Goal: Transaction & Acquisition: Purchase product/service

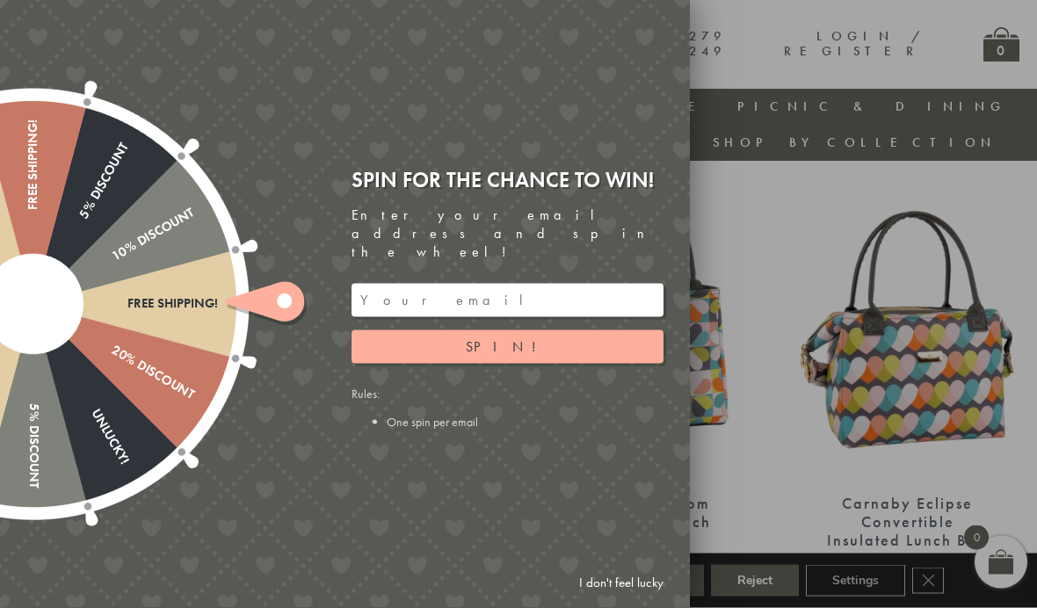
scroll to position [624, 0]
click at [567, 313] on input "email" at bounding box center [508, 300] width 312 height 33
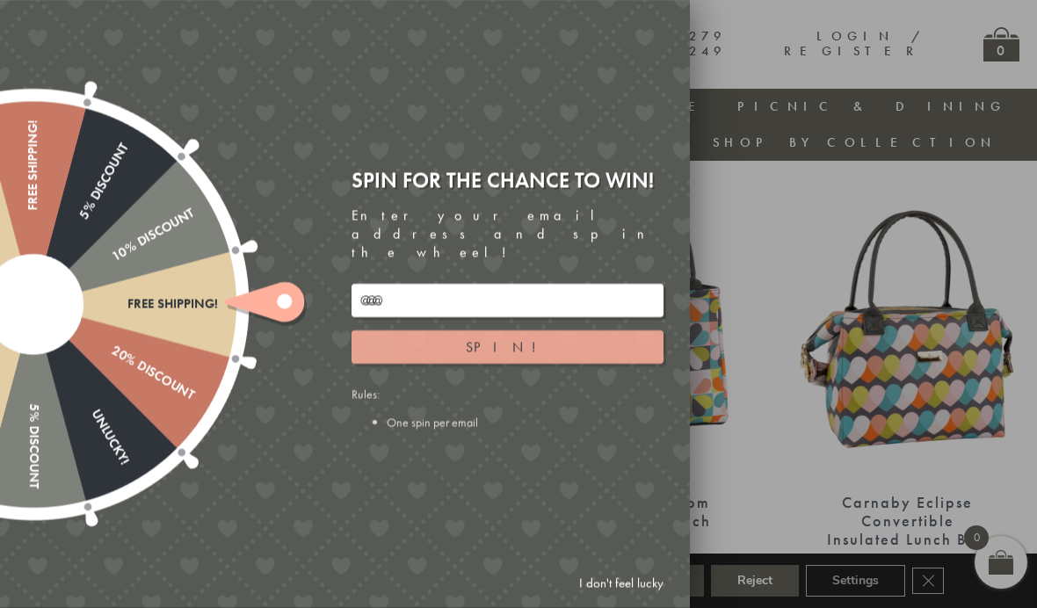
click at [629, 363] on button "Spin!" at bounding box center [508, 347] width 312 height 33
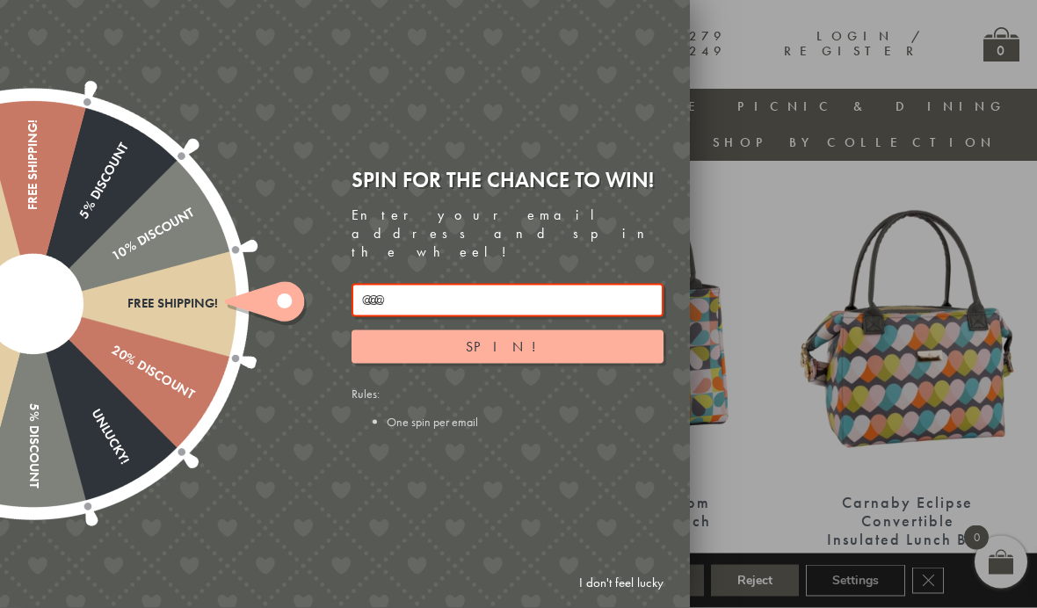
click at [618, 304] on input "@@@" at bounding box center [508, 300] width 312 height 33
click at [464, 317] on input "@@@" at bounding box center [508, 300] width 312 height 33
click at [475, 312] on input "@@@" at bounding box center [508, 300] width 312 height 33
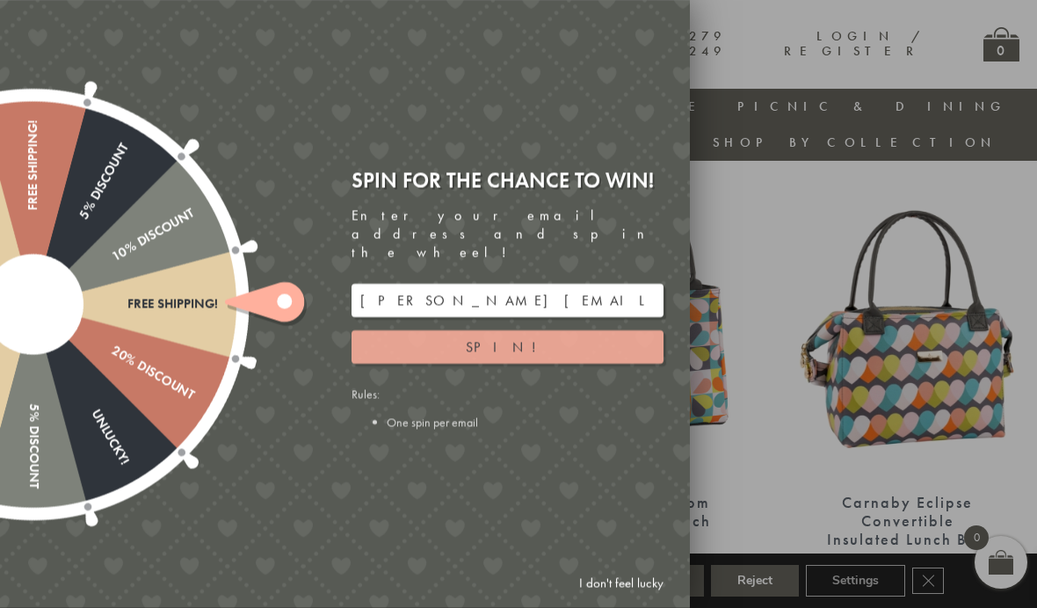
click at [639, 356] on button "Spin!" at bounding box center [508, 347] width 312 height 33
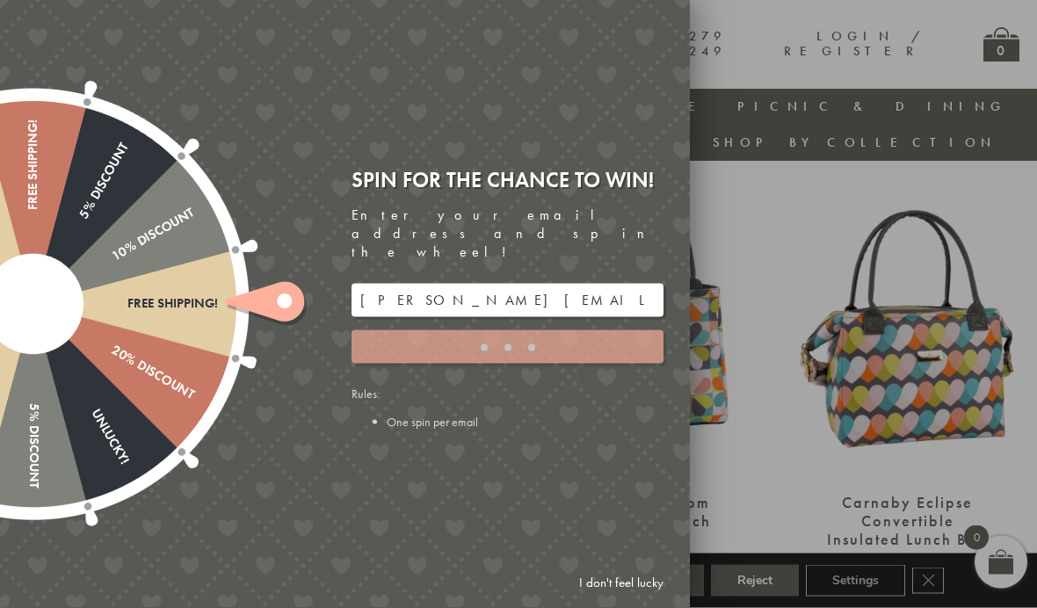
scroll to position [625, 0]
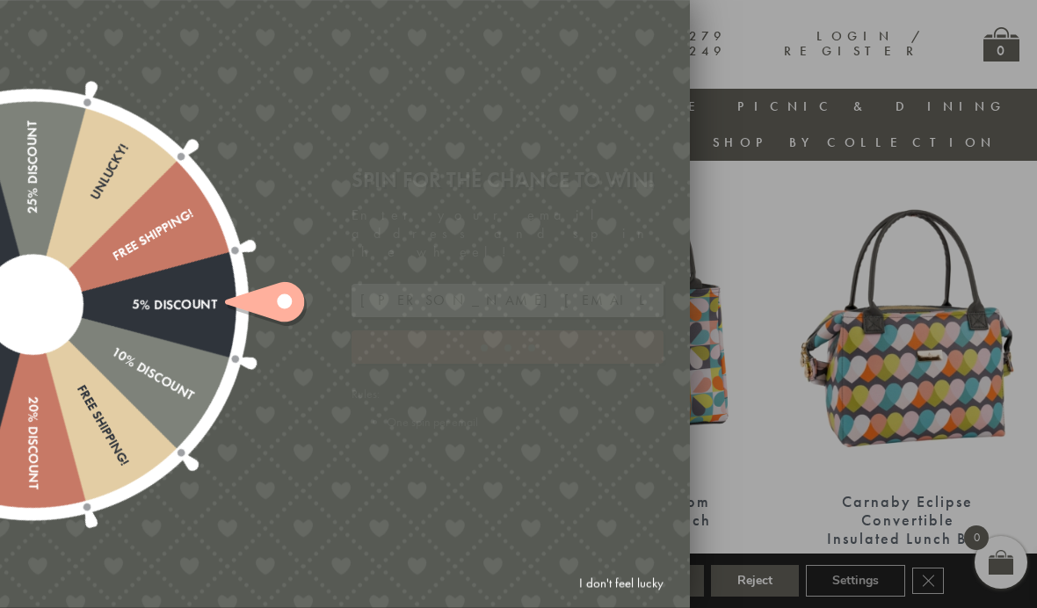
type input "GHM9BH6T"
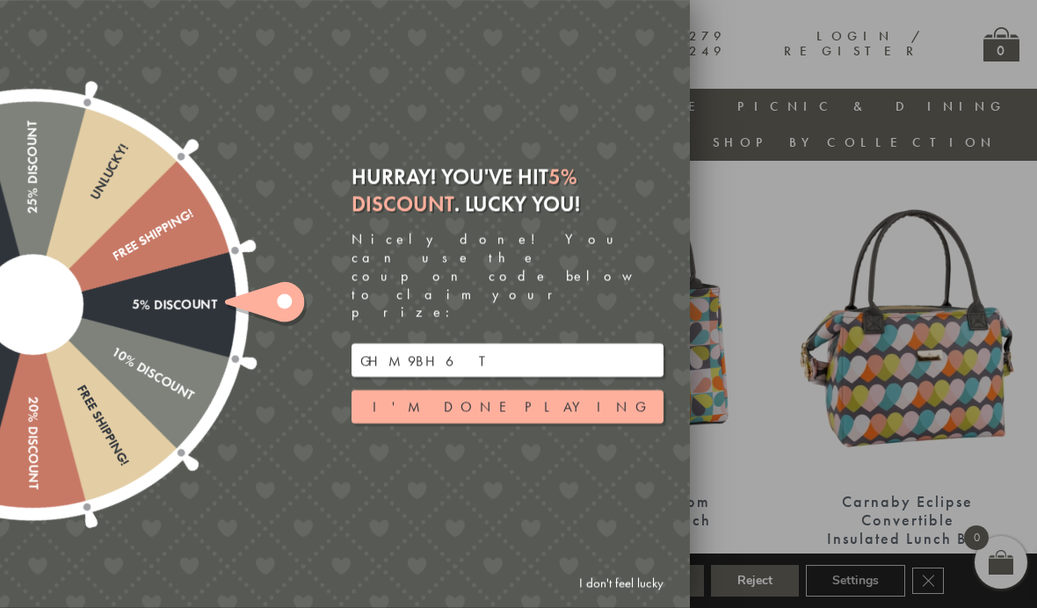
click at [493, 418] on button "I'm done playing" at bounding box center [508, 406] width 312 height 33
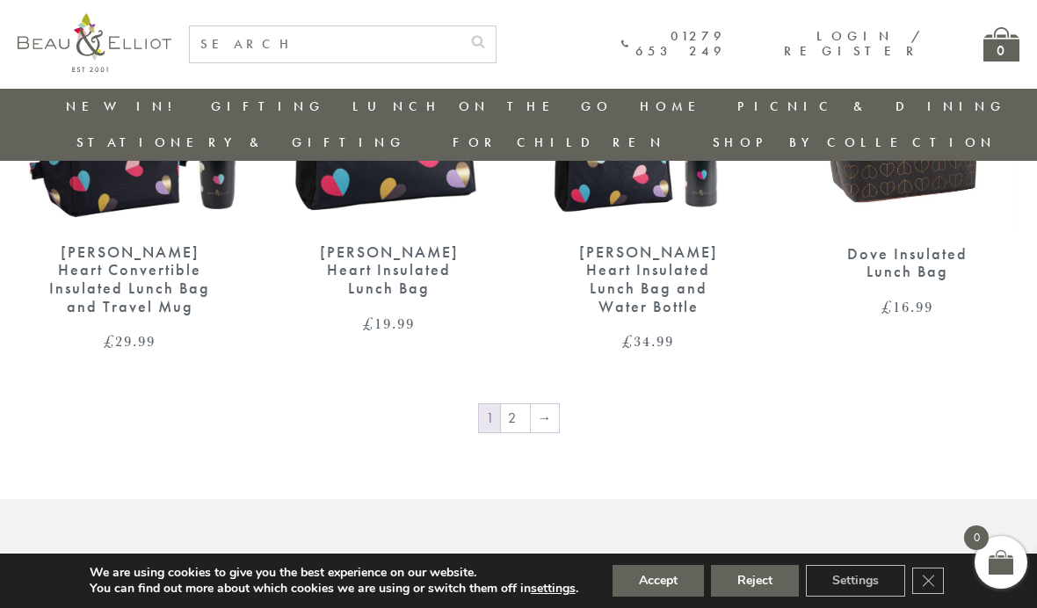
scroll to position [2772, 0]
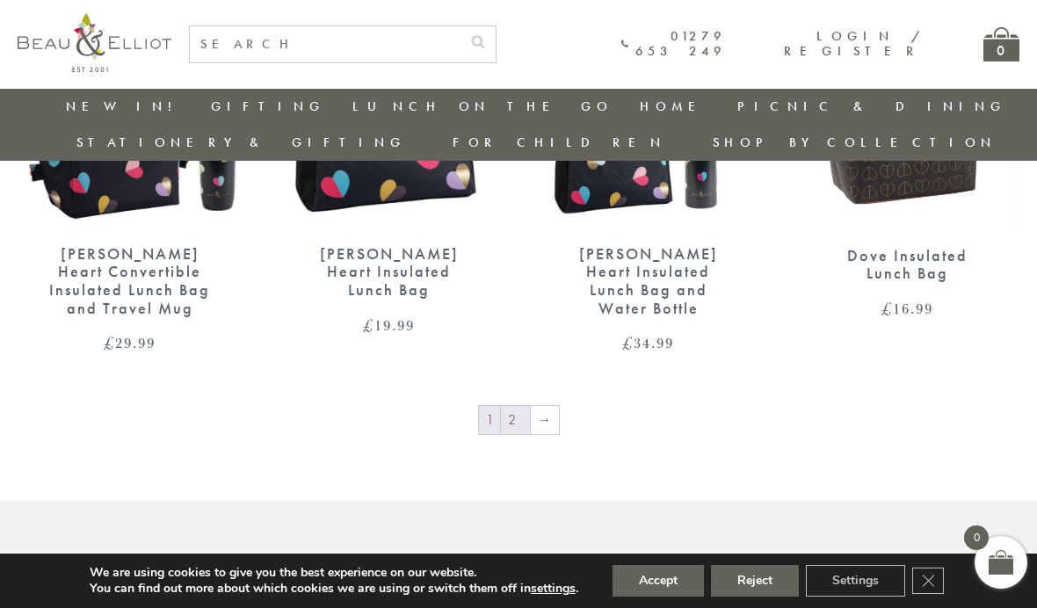
click at [509, 406] on link "2" at bounding box center [515, 420] width 29 height 28
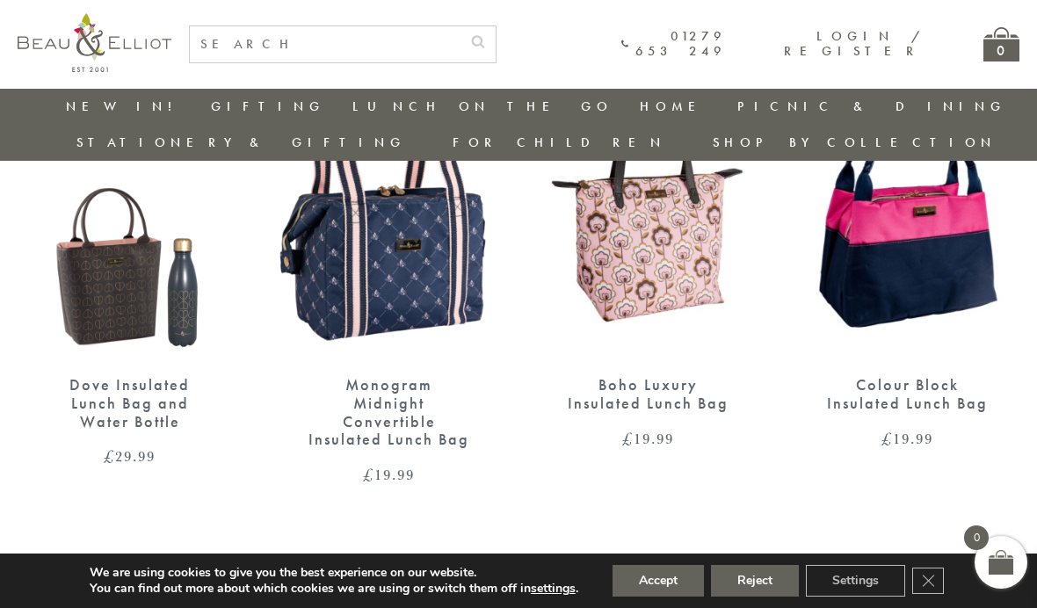
scroll to position [739, 0]
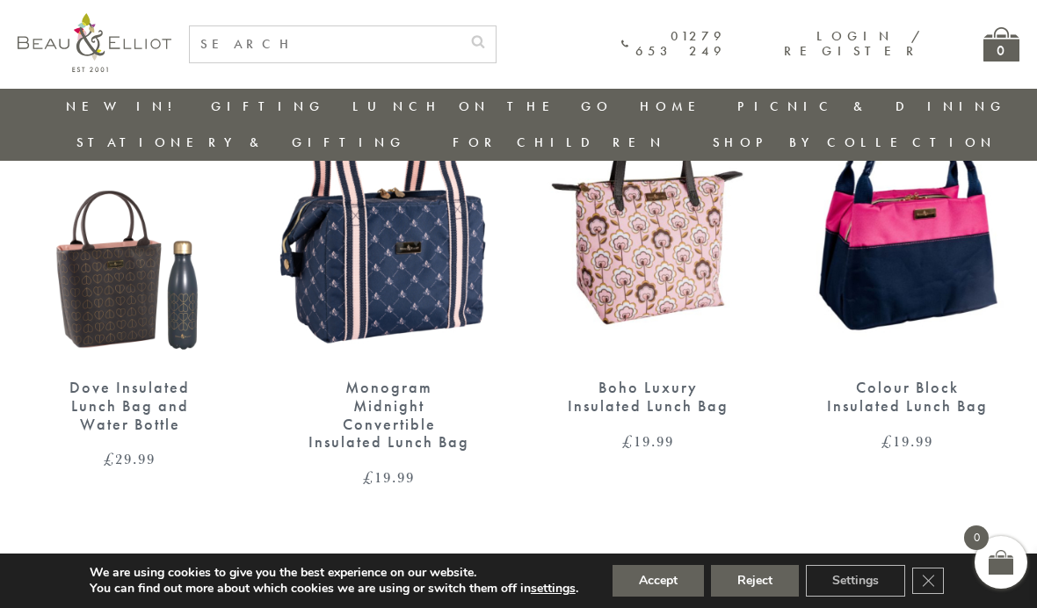
click at [120, 379] on div "Dove Insulated Lunch Bag and Water Bottle" at bounding box center [129, 406] width 163 height 55
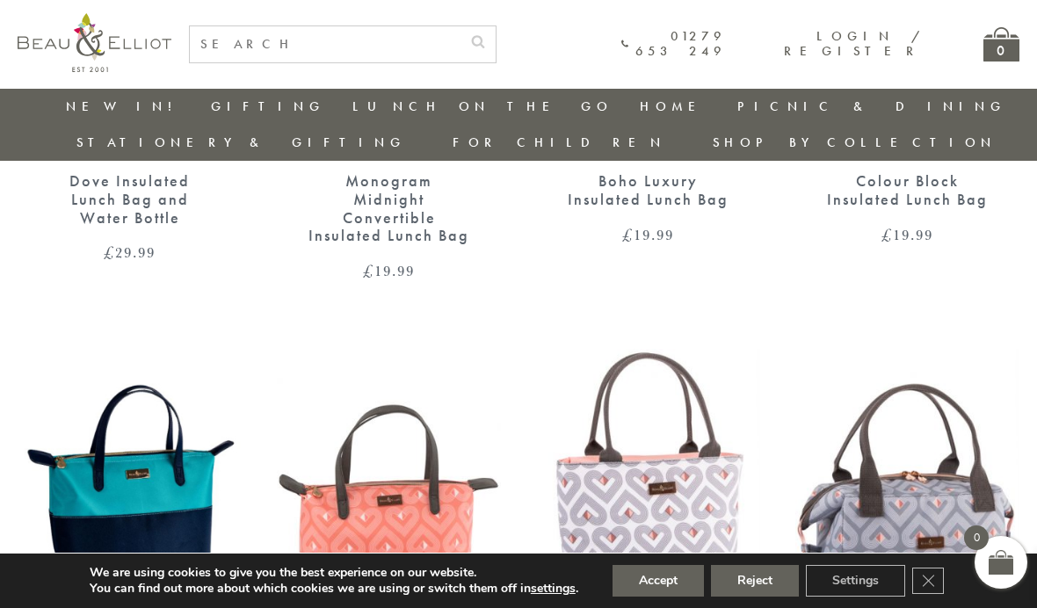
scroll to position [971, 0]
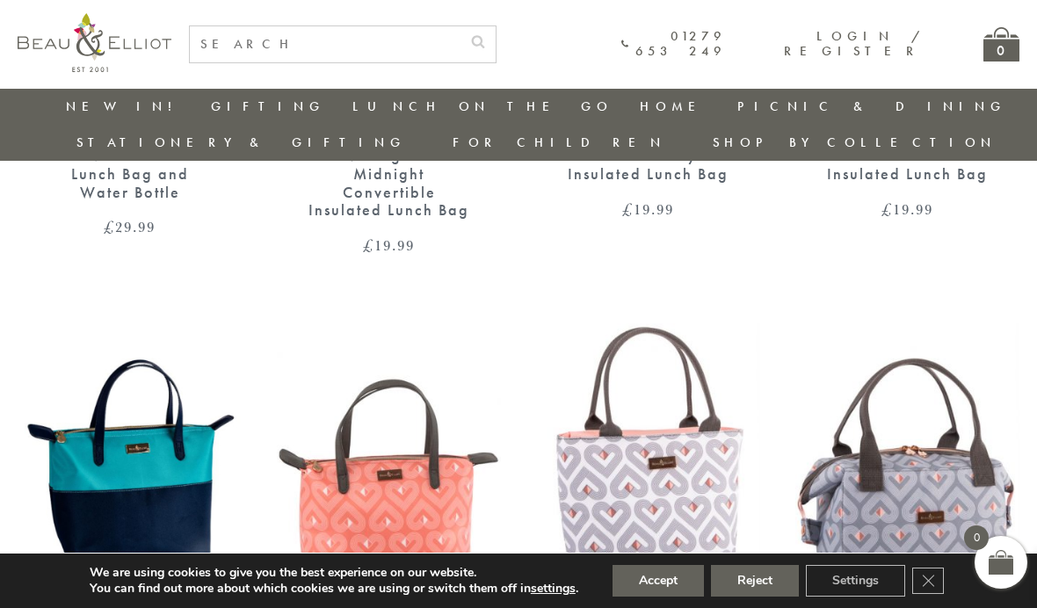
click at [129, 423] on img at bounding box center [130, 467] width 224 height 289
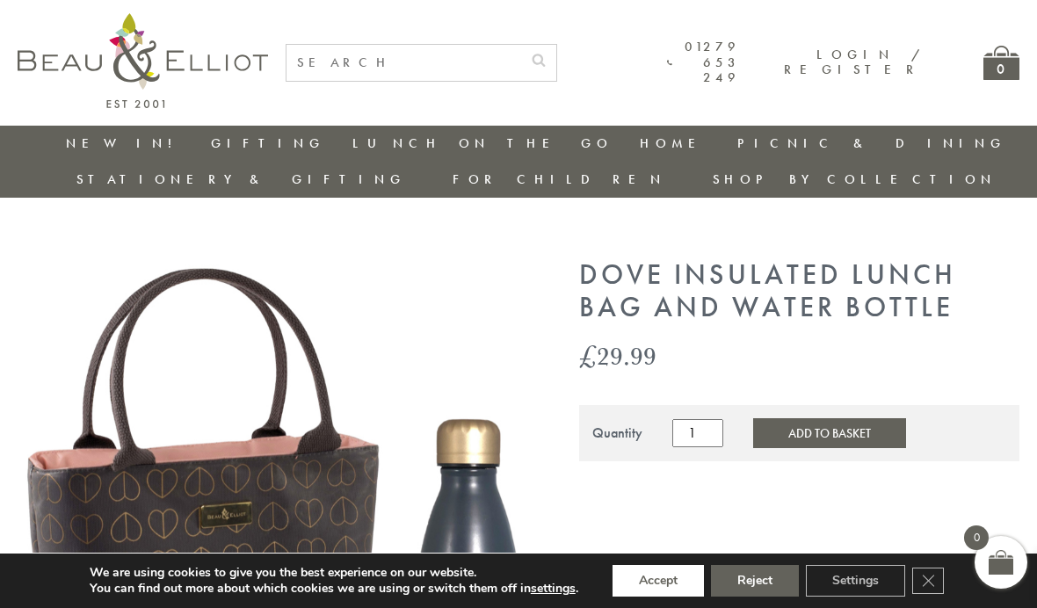
click at [645, 592] on button "Accept" at bounding box center [658, 581] width 91 height 32
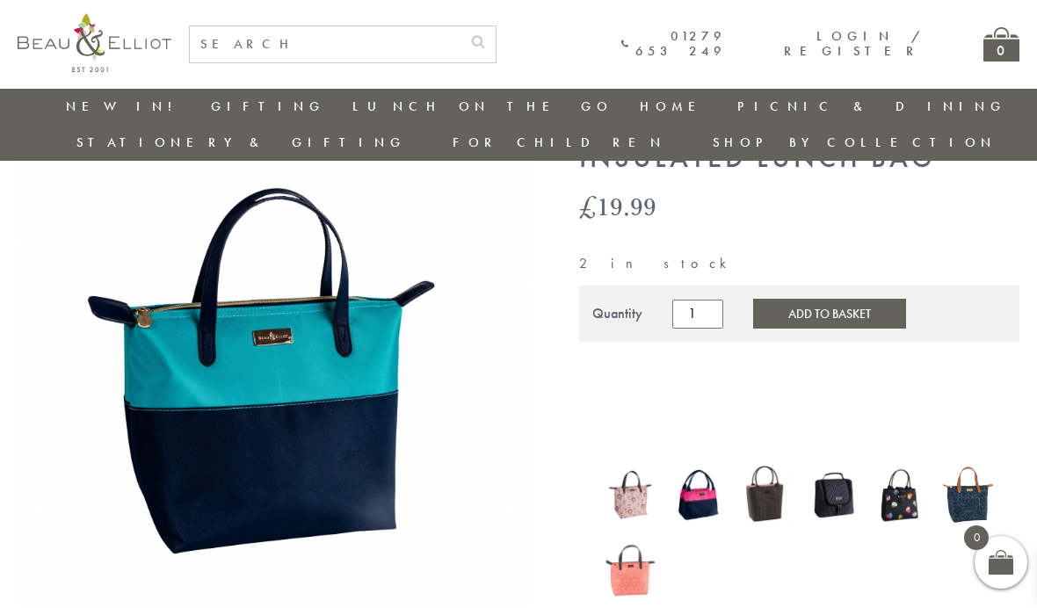
scroll to position [125, 0]
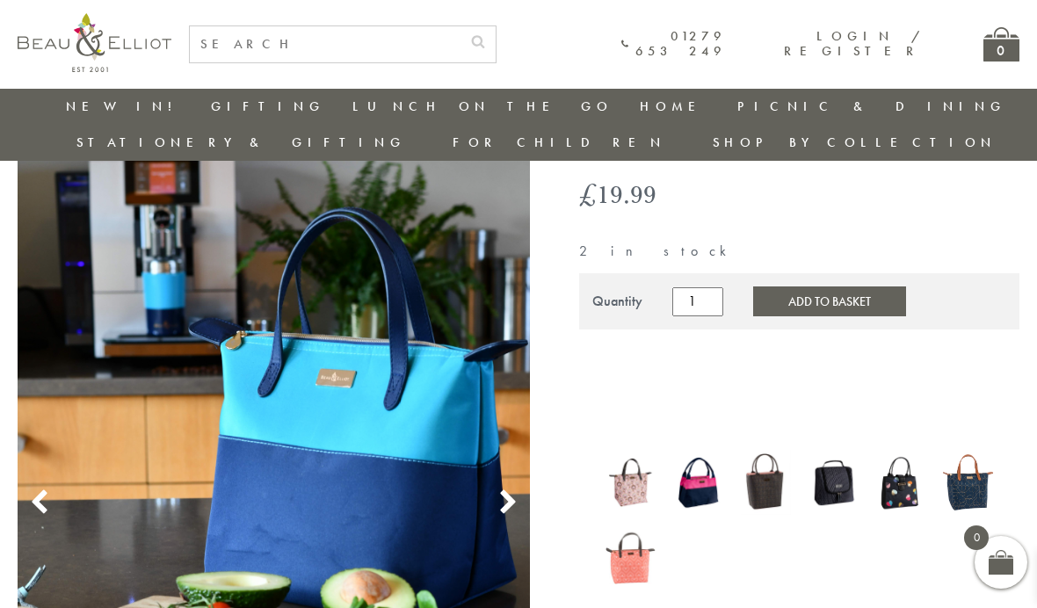
click at [965, 449] on img at bounding box center [968, 482] width 50 height 67
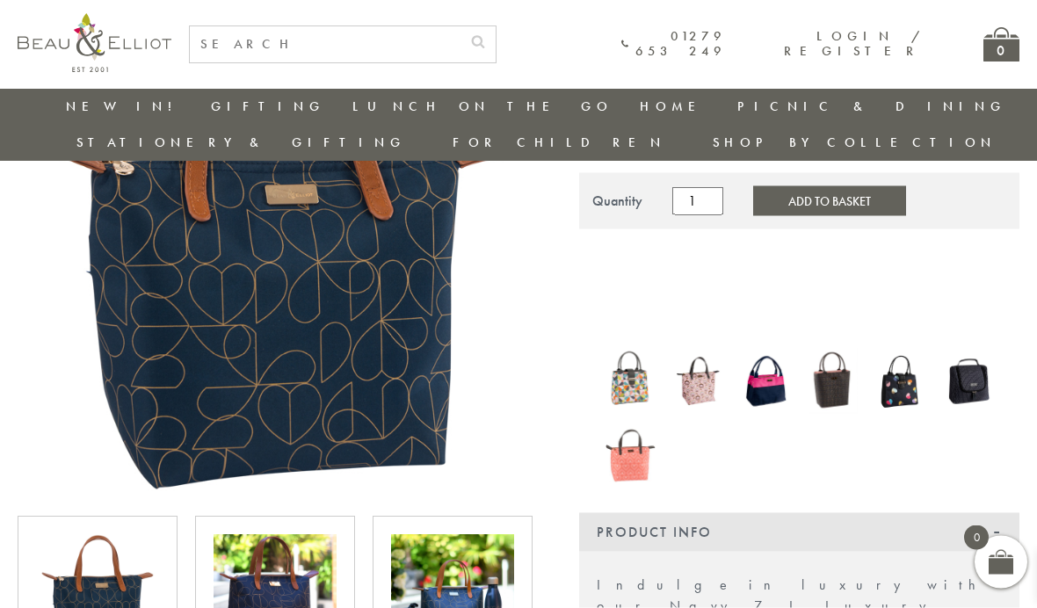
scroll to position [332, 0]
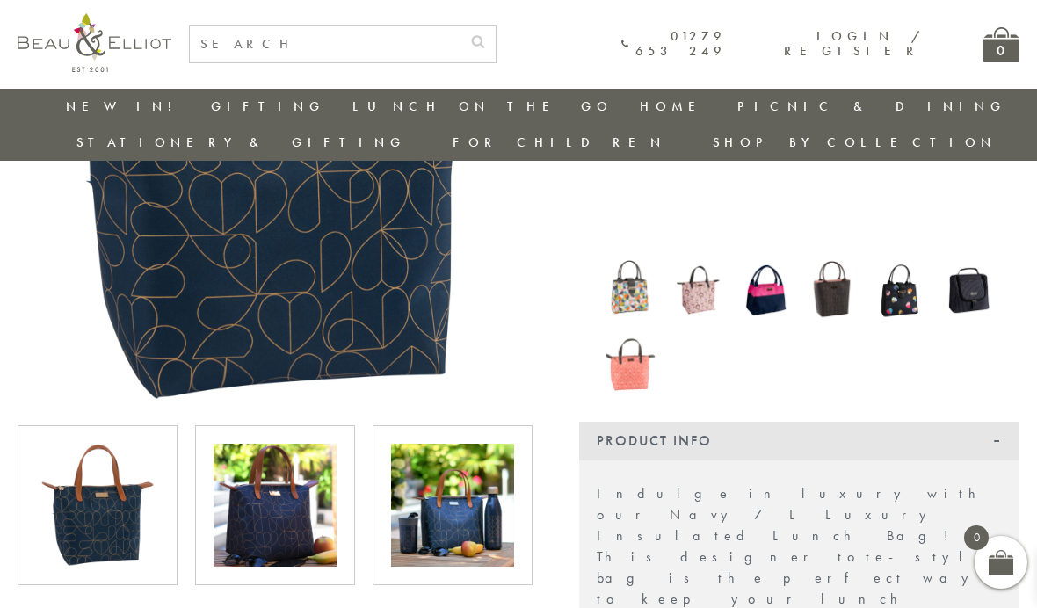
click at [317, 492] on img at bounding box center [275, 505] width 123 height 123
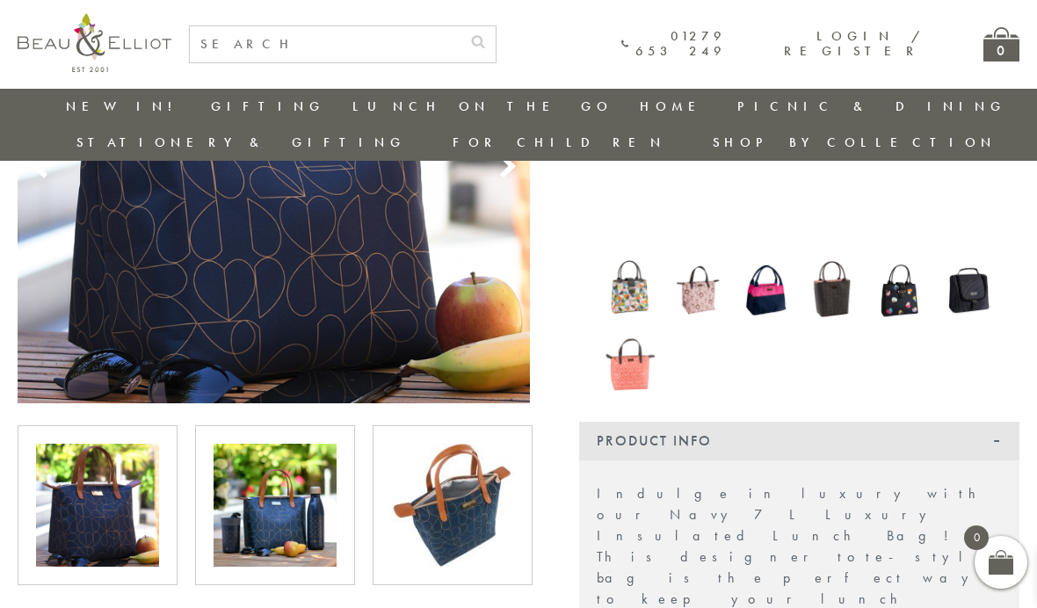
click at [468, 501] on img at bounding box center [452, 505] width 123 height 123
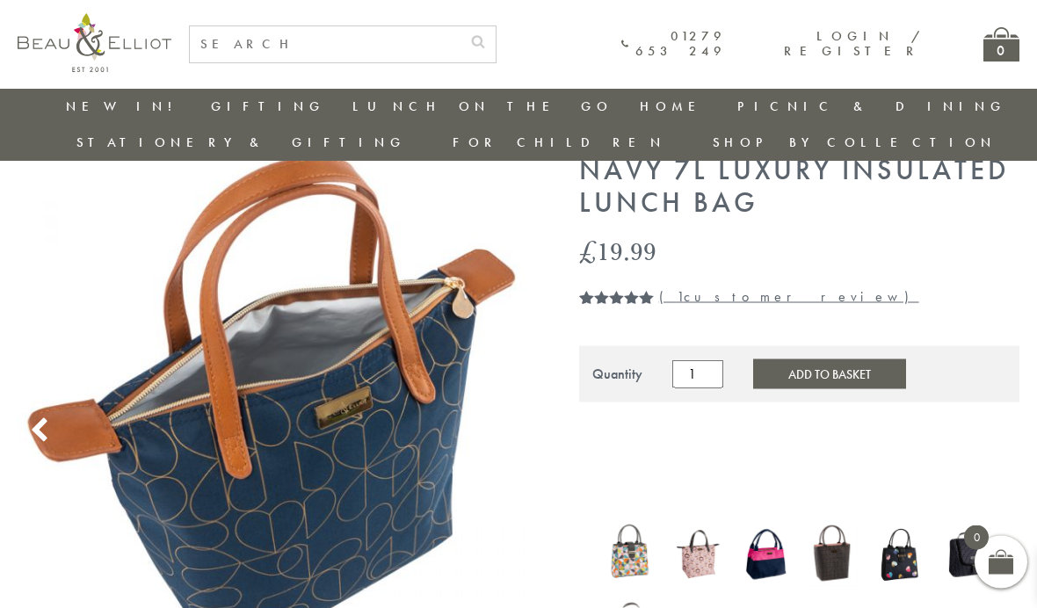
scroll to position [0, 0]
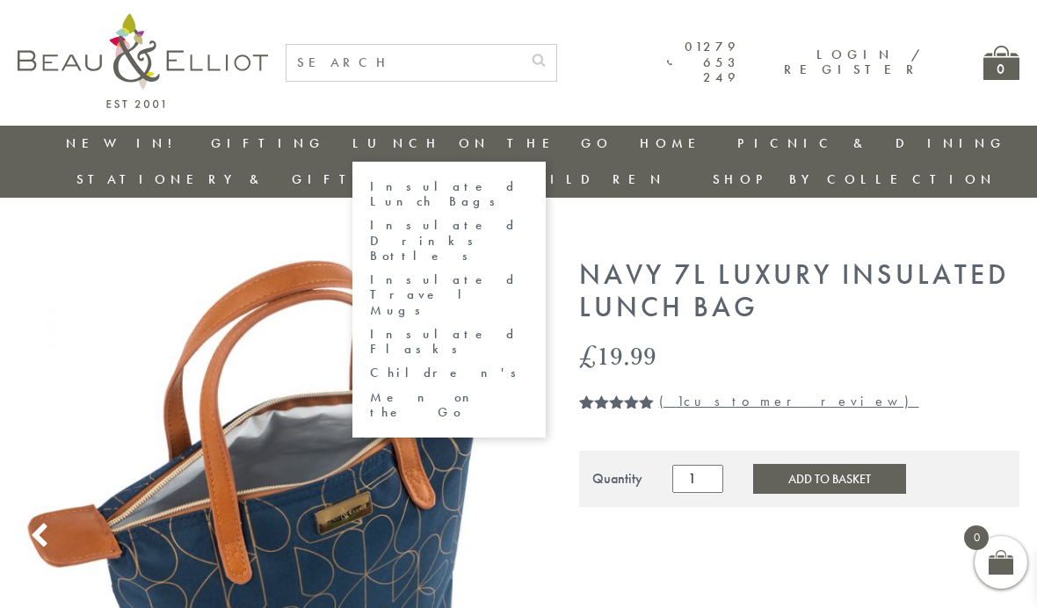
click at [370, 188] on link "Insulated Lunch Bags" at bounding box center [449, 194] width 158 height 31
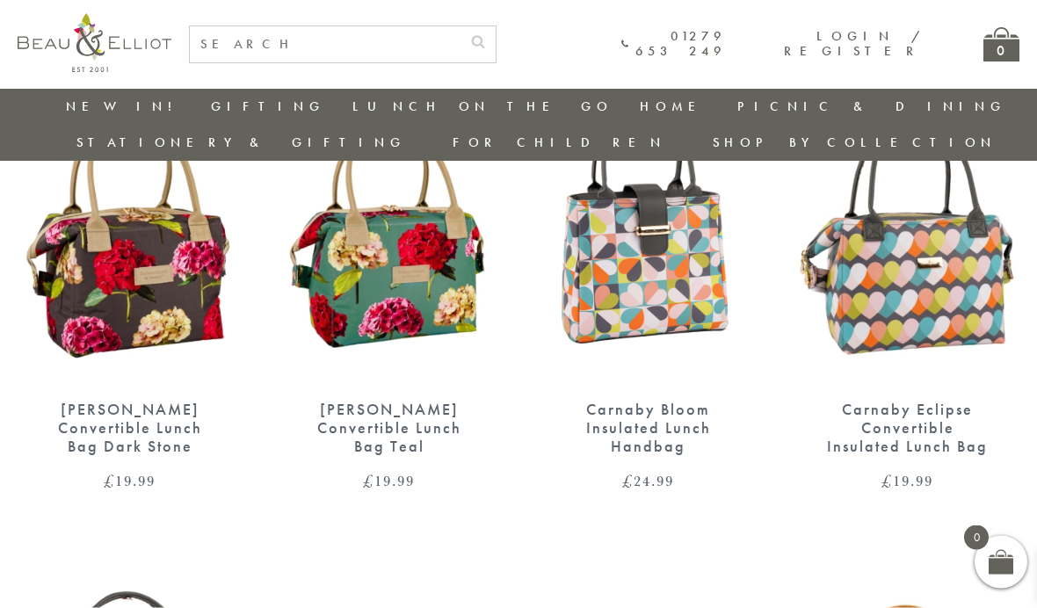
scroll to position [717, 0]
click at [917, 401] on div "Carnaby Eclipse Convertible Insulated Lunch Bag" at bounding box center [907, 428] width 163 height 55
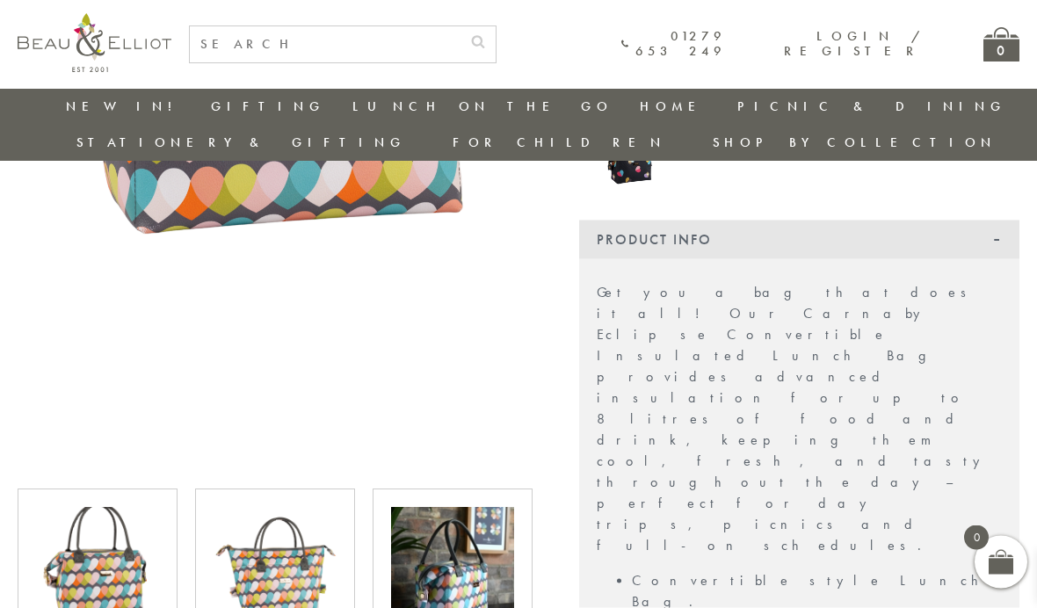
scroll to position [527, 0]
click at [462, 570] on img at bounding box center [452, 568] width 123 height 123
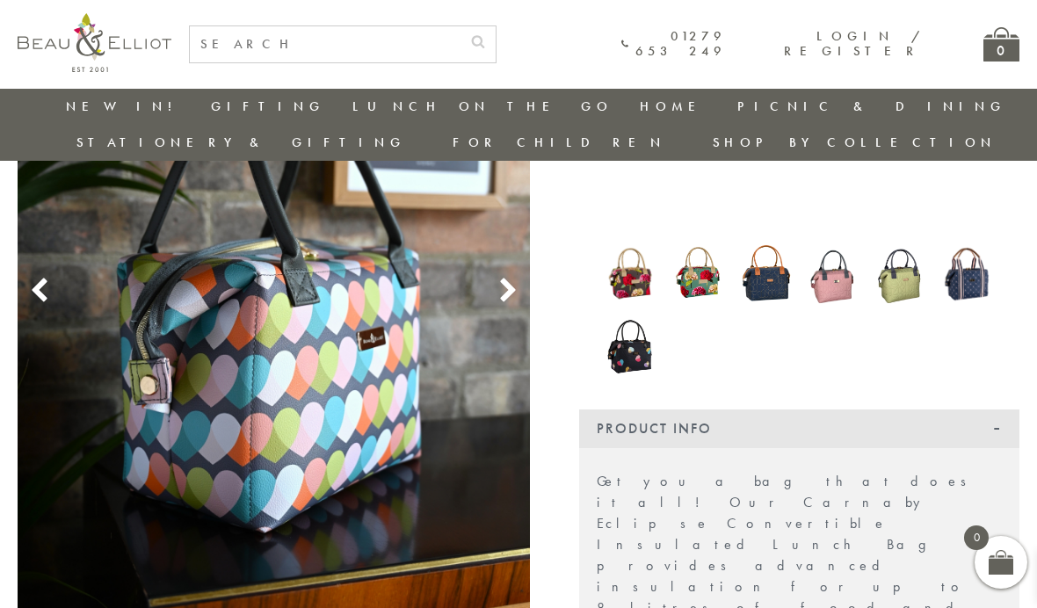
scroll to position [285, 0]
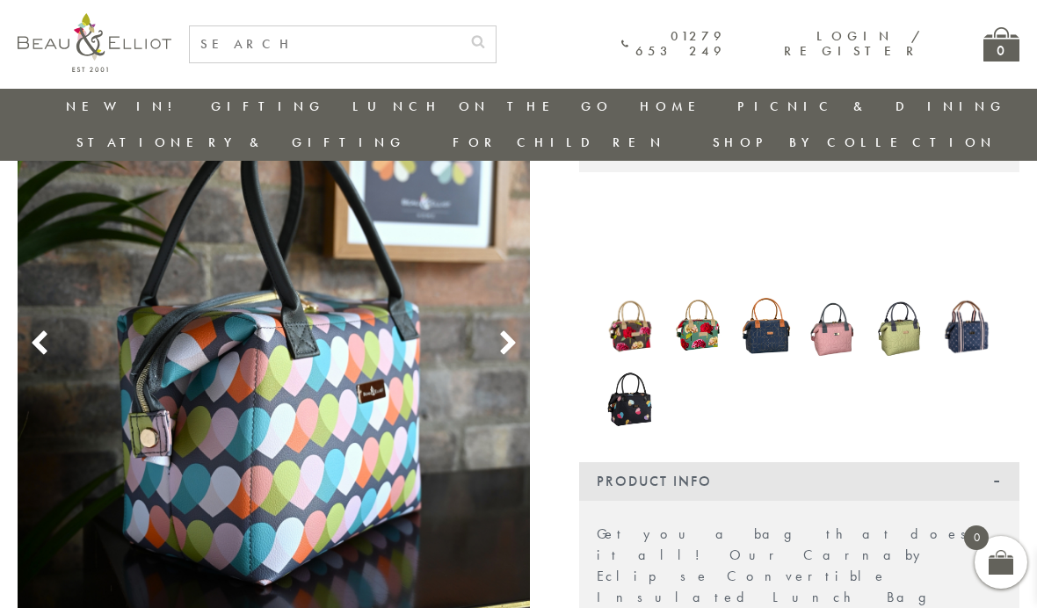
click at [513, 327] on img at bounding box center [274, 324] width 513 height 772
click at [508, 331] on use at bounding box center [508, 343] width 15 height 24
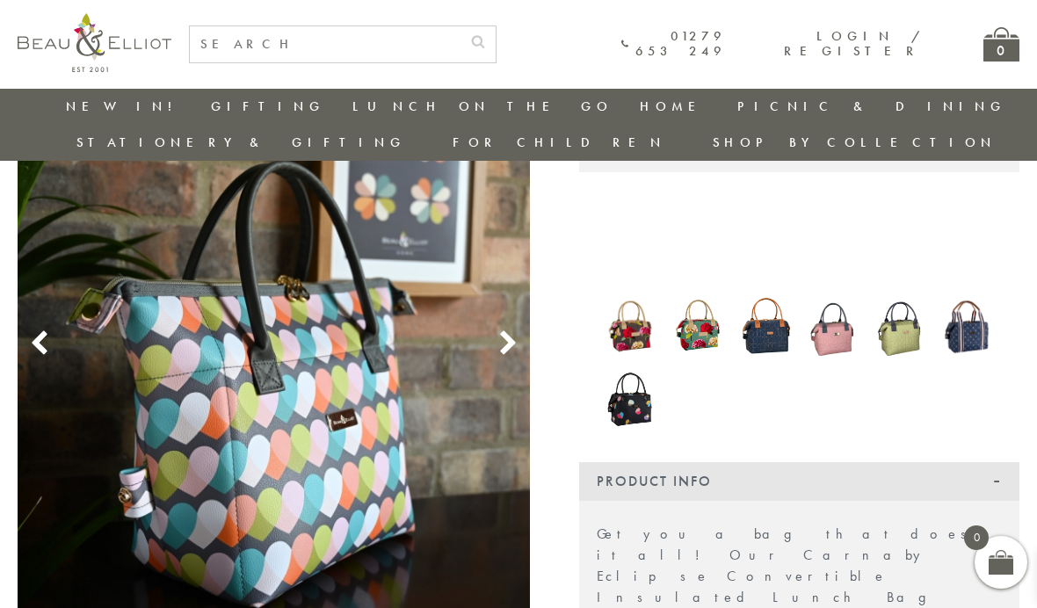
click at [512, 331] on icon at bounding box center [508, 344] width 26 height 26
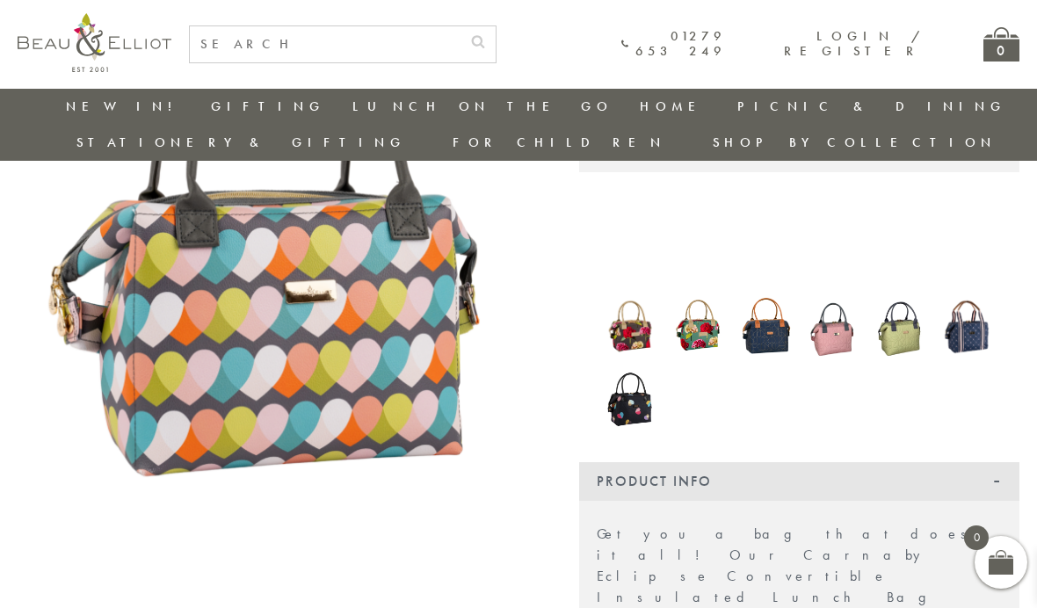
click at [528, 275] on img at bounding box center [274, 271] width 513 height 667
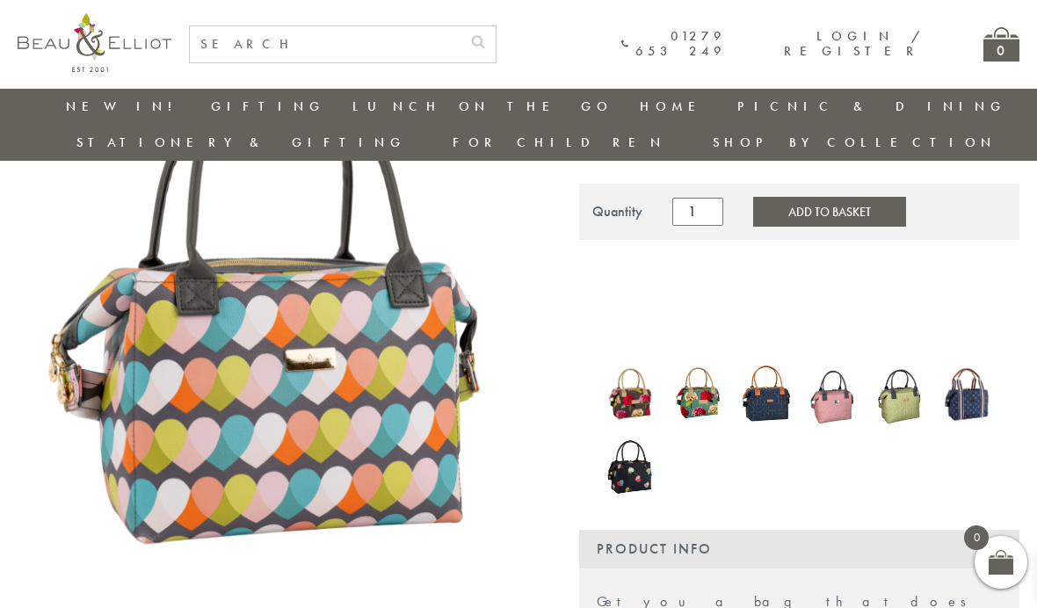
scroll to position [186, 0]
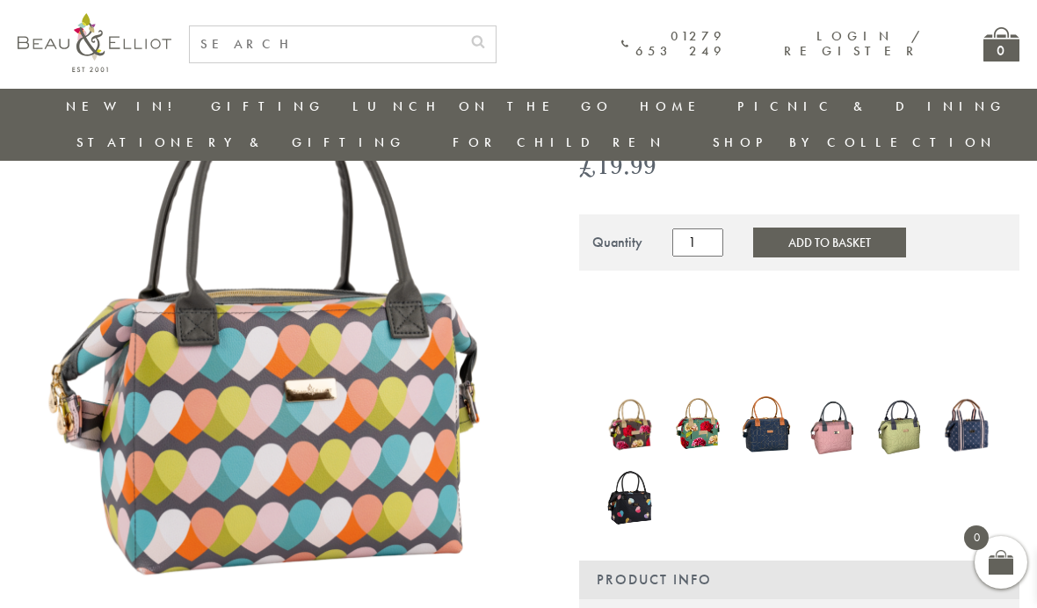
click at [763, 403] on img at bounding box center [766, 424] width 50 height 67
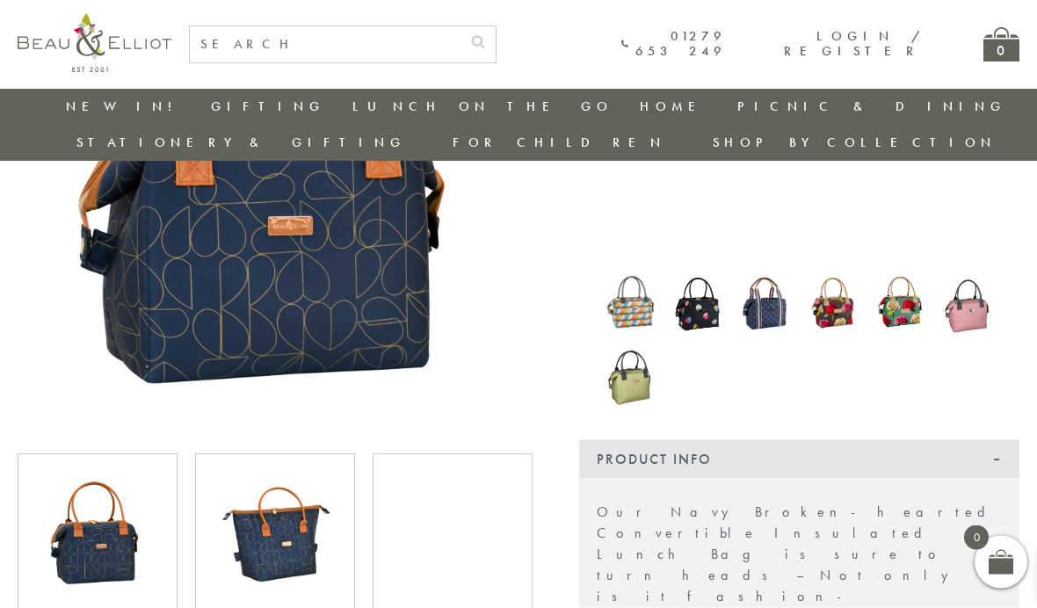
scroll to position [308, 0]
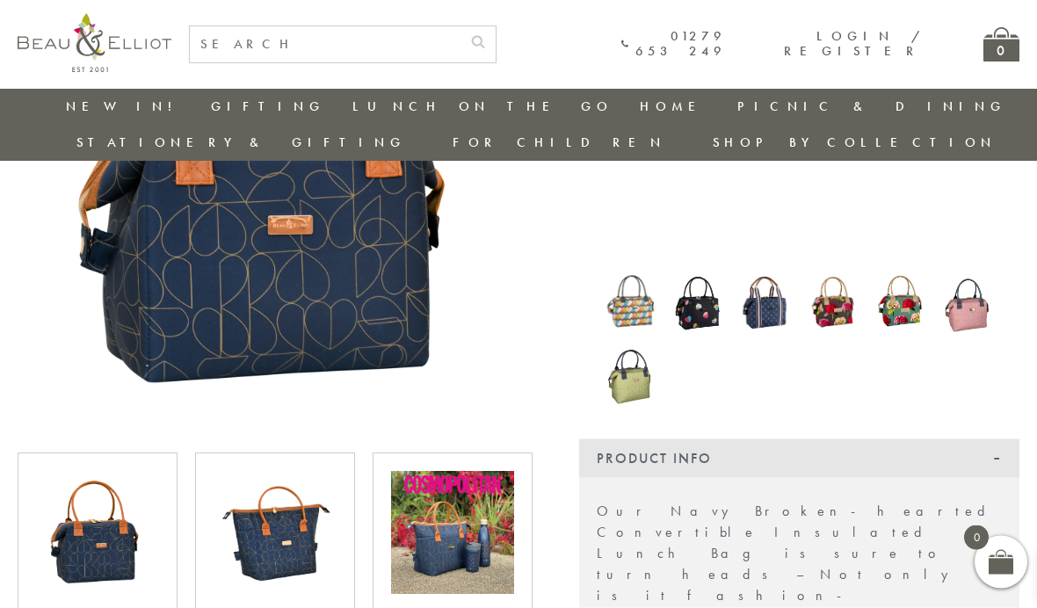
click at [487, 500] on img at bounding box center [452, 533] width 123 height 123
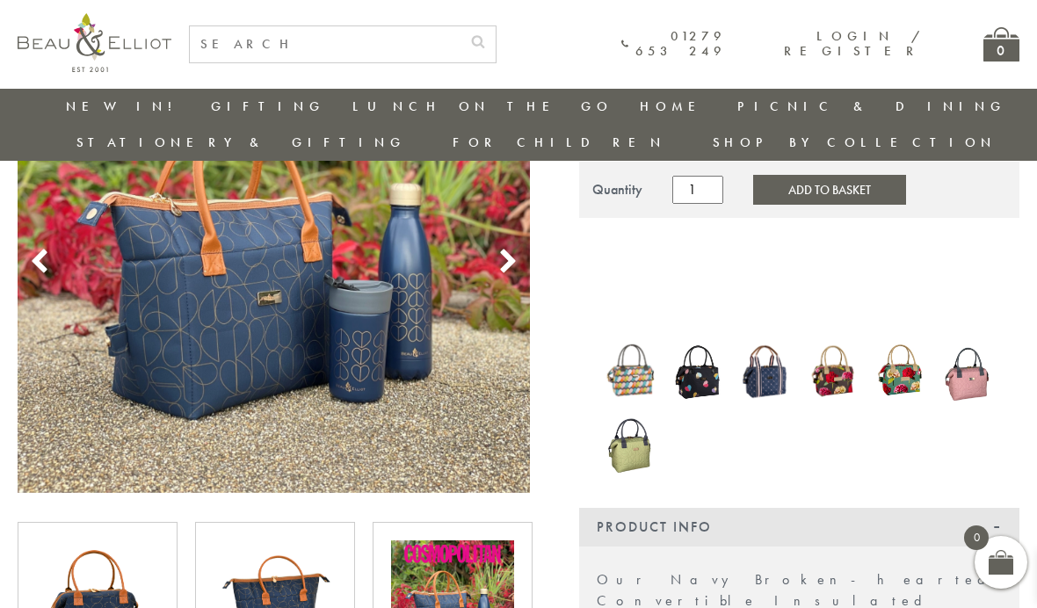
scroll to position [222, 0]
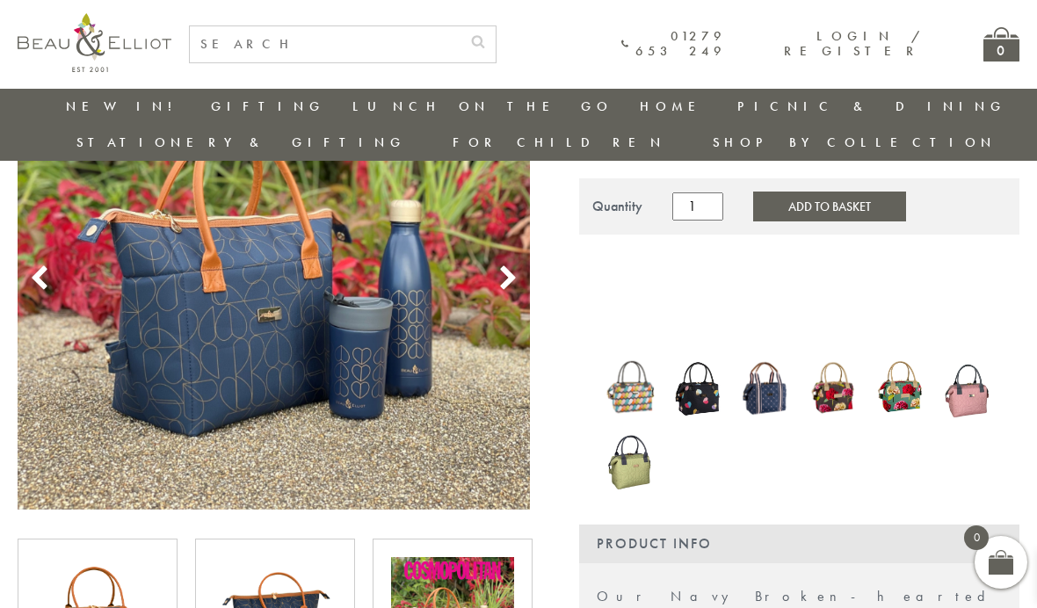
click at [508, 266] on use at bounding box center [508, 278] width 15 height 24
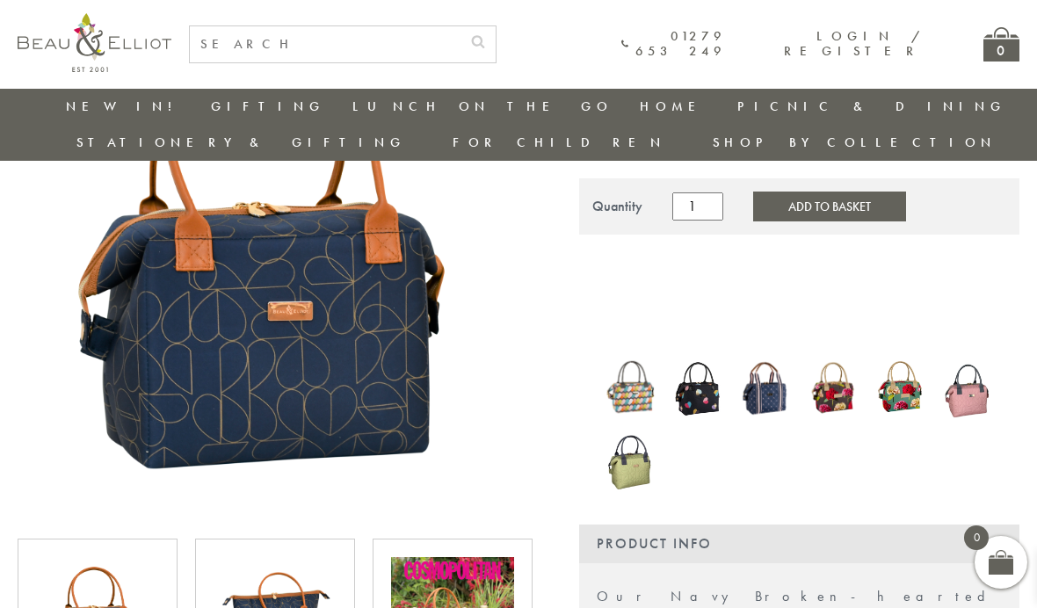
click at [516, 261] on div at bounding box center [508, 277] width 26 height 32
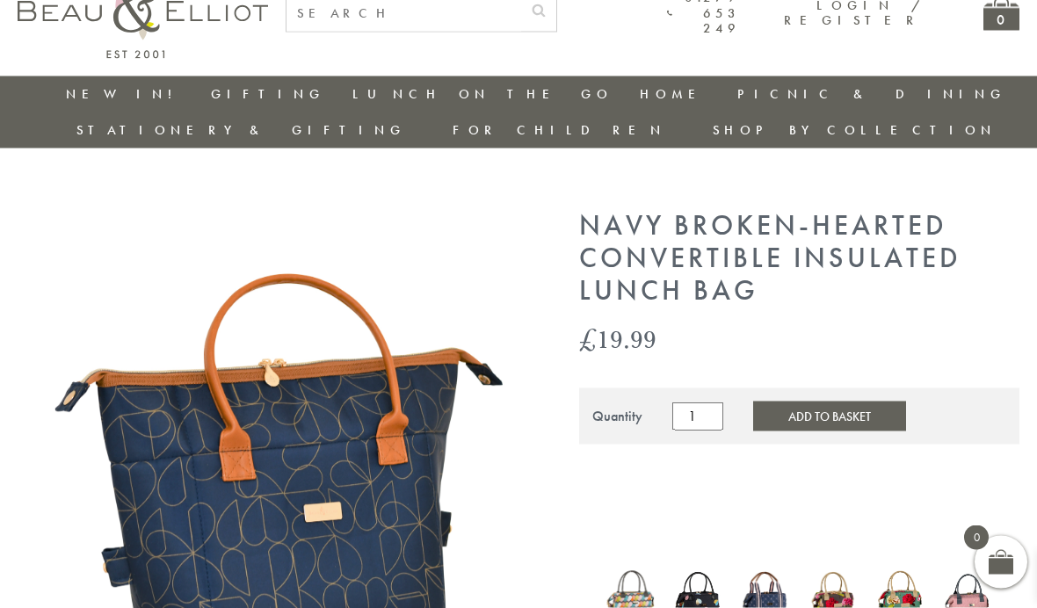
scroll to position [0, 0]
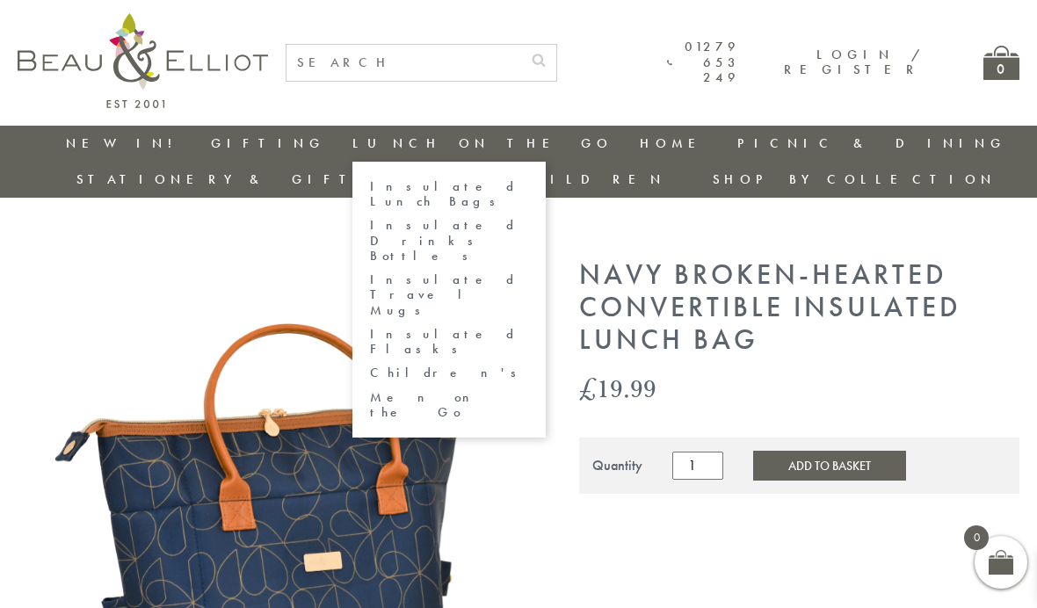
click at [370, 218] on link "Insulated Drinks Bottles" at bounding box center [449, 241] width 158 height 46
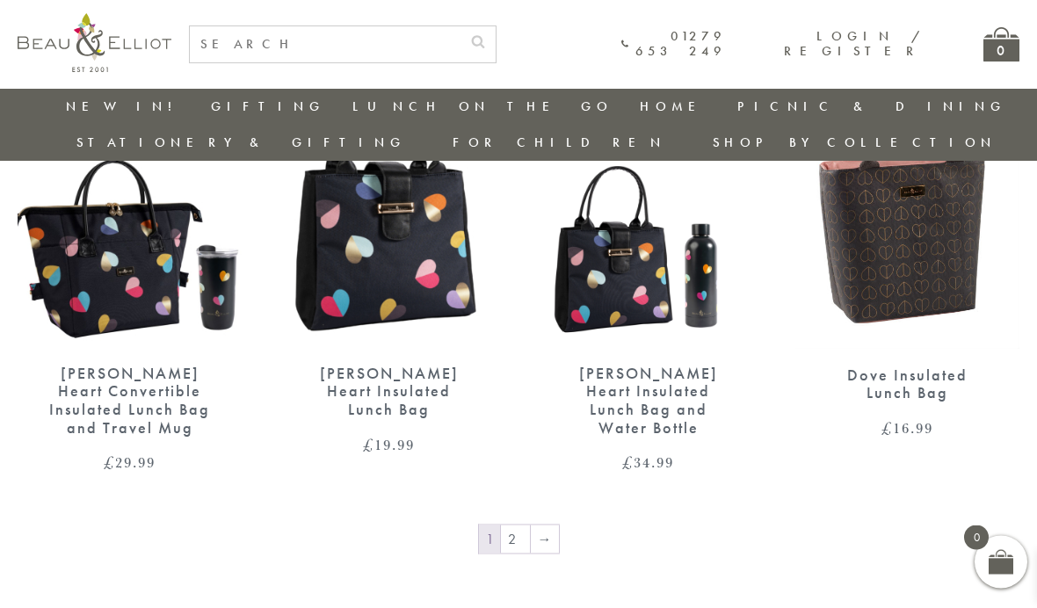
scroll to position [2671, 0]
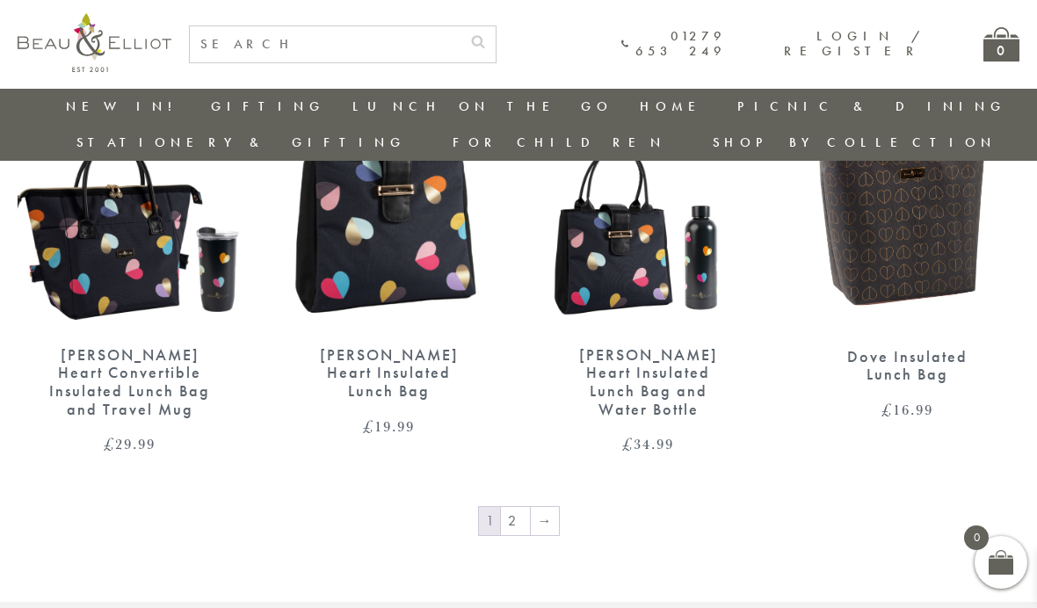
click at [646, 225] on img at bounding box center [648, 184] width 224 height 289
click at [521, 507] on link "2" at bounding box center [515, 521] width 29 height 28
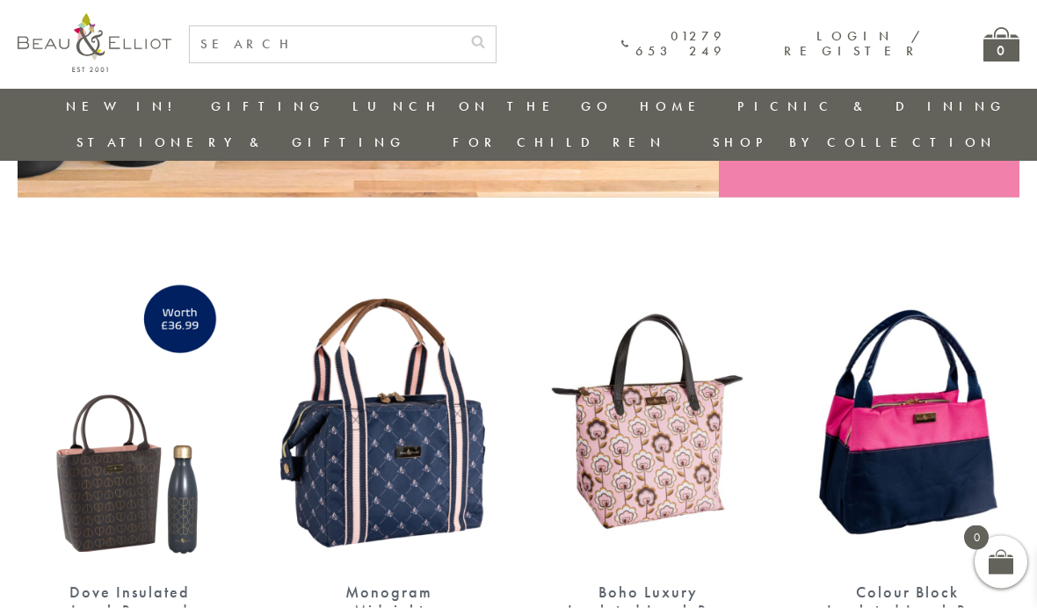
scroll to position [681, 0]
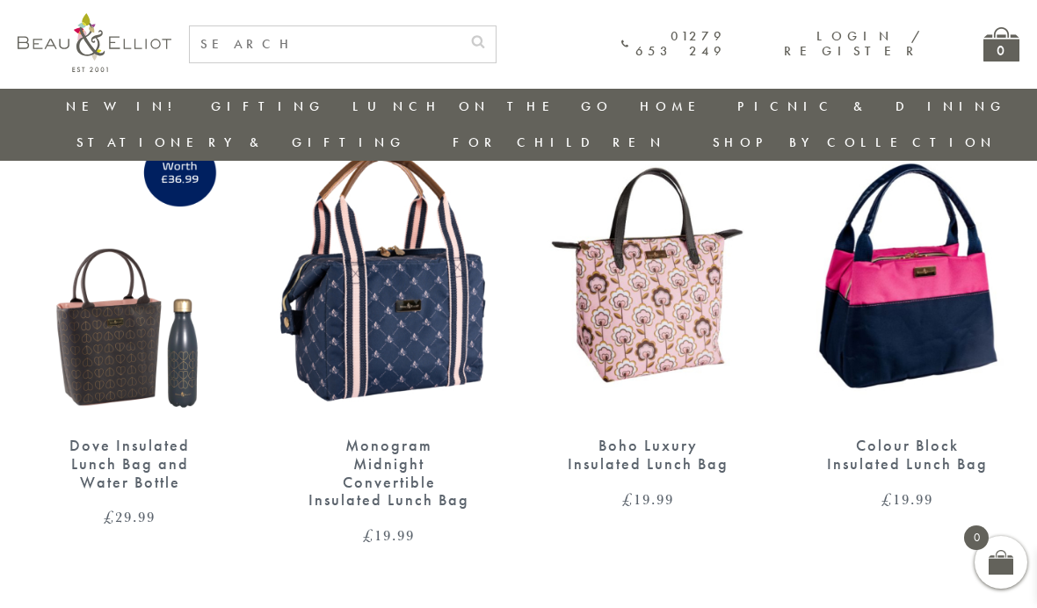
click at [152, 437] on div "Dove Insulated Lunch Bag and Water Bottle" at bounding box center [129, 464] width 163 height 55
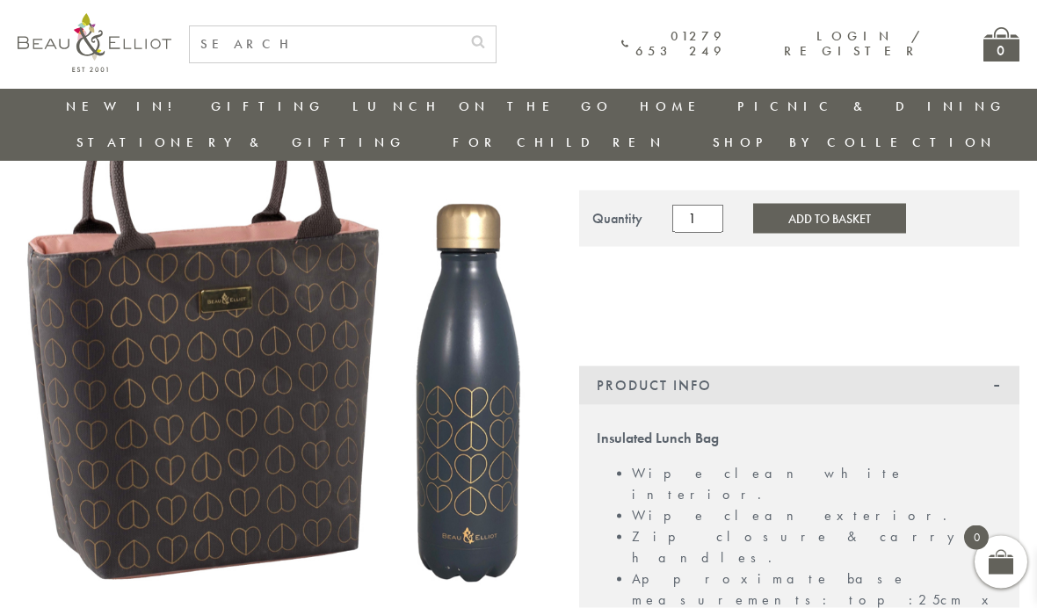
scroll to position [0, 12]
